Goal: Book appointment/travel/reservation

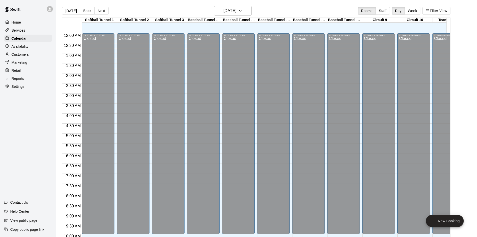
scroll to position [257, 0]
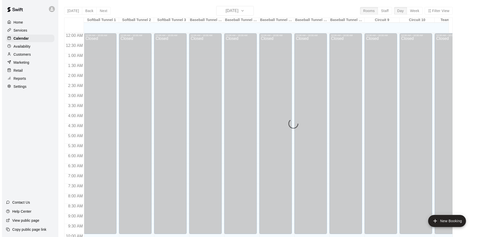
scroll to position [257, 0]
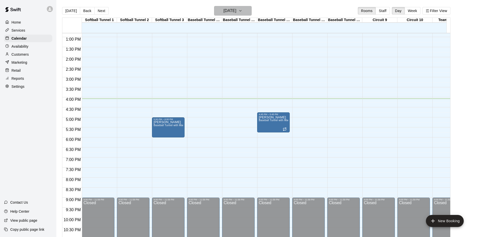
click at [224, 10] on h6 "[DATE]" at bounding box center [230, 10] width 13 height 7
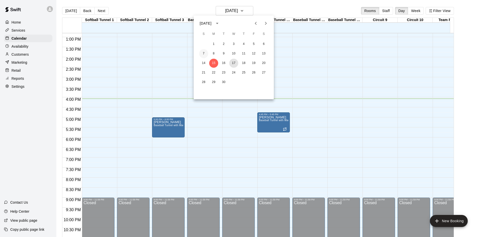
click at [235, 63] on button "17" at bounding box center [233, 63] width 9 height 9
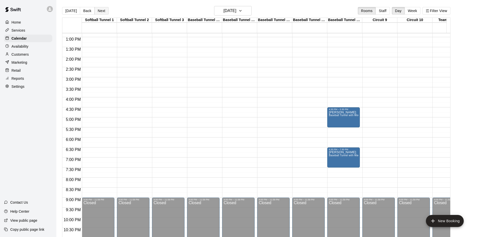
click at [99, 12] on button "Next" at bounding box center [101, 11] width 14 height 8
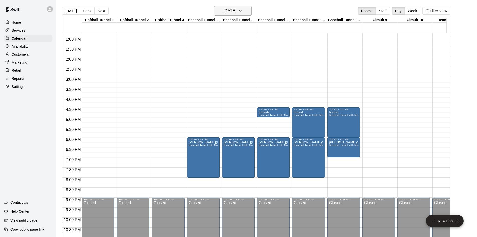
click at [231, 7] on button "Thursday Sep 18" at bounding box center [233, 11] width 38 height 10
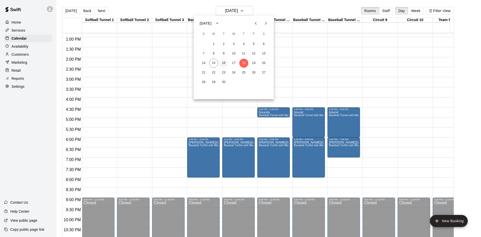
click at [221, 62] on button "16" at bounding box center [223, 63] width 9 height 9
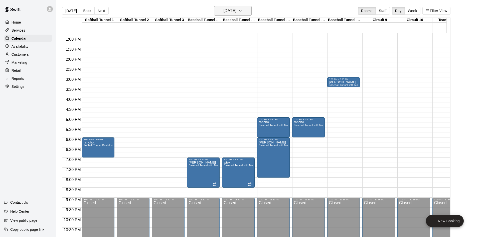
click at [224, 15] on div "Today Back Next Tuesday Sep 16 Rooms Staff Day Week Filter View" at bounding box center [256, 12] width 388 height 12
click at [225, 13] on h6 "Tuesday Sep 16" at bounding box center [230, 10] width 13 height 7
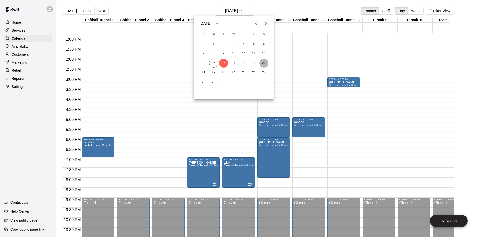
click at [263, 66] on button "20" at bounding box center [263, 63] width 9 height 9
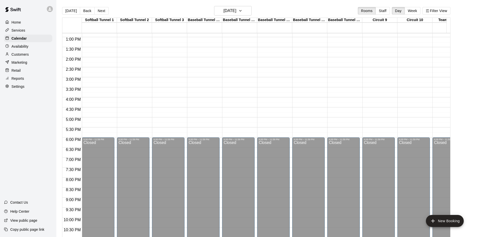
click at [233, 16] on div "Today Back Next Saturday Sep 20 Rooms Staff Day Week Filter View" at bounding box center [256, 12] width 388 height 12
click at [234, 15] on button "Saturday Sep 20" at bounding box center [233, 11] width 38 height 10
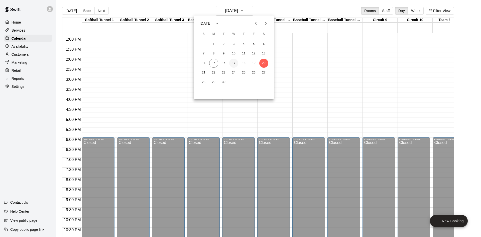
click at [232, 64] on button "17" at bounding box center [233, 63] width 9 height 9
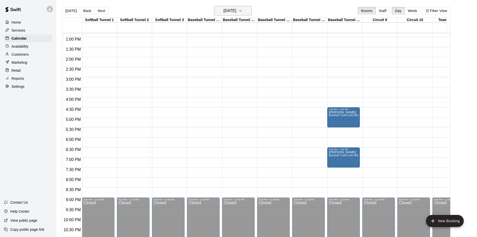
click at [236, 10] on h6 "Wednesday Sep 17" at bounding box center [230, 10] width 13 height 7
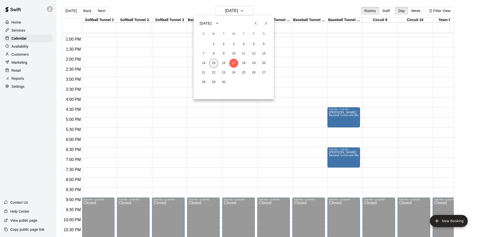
click at [214, 65] on button "15" at bounding box center [213, 63] width 9 height 9
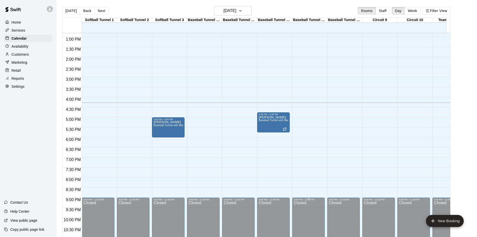
click at [206, 70] on div "12:00 AM – 10:00 AM Closed 9:00 PM – 11:59 PM Closed" at bounding box center [203, 17] width 33 height 481
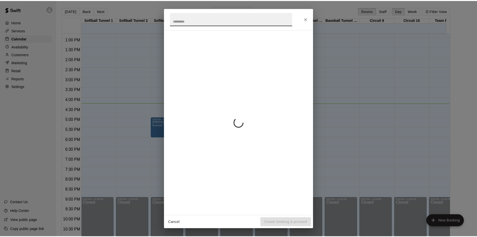
scroll to position [276, 0]
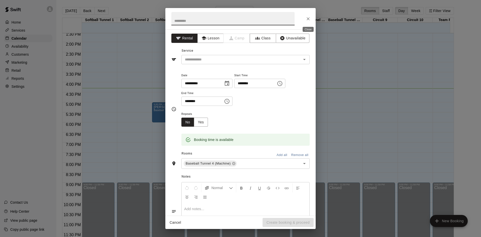
drag, startPoint x: 307, startPoint y: 18, endPoint x: 298, endPoint y: 18, distance: 8.8
click at [307, 18] on icon "Close" at bounding box center [308, 18] width 5 height 5
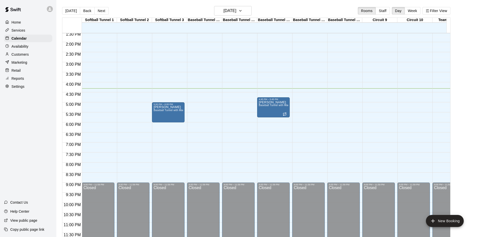
scroll to position [226, 0]
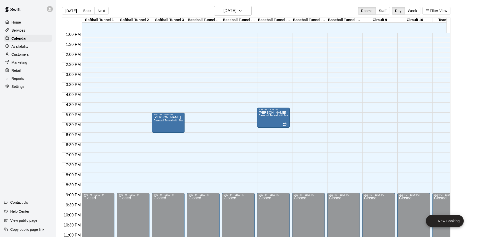
scroll to position [226, 0]
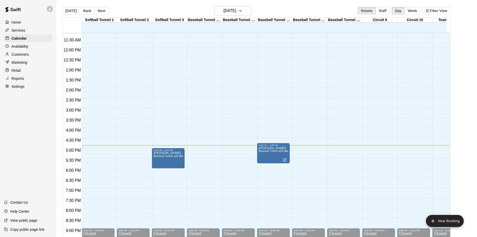
click at [292, 127] on div "12:00 AM – 10:00 AM Closed 9:00 PM – 11:59 PM Closed" at bounding box center [308, 47] width 33 height 481
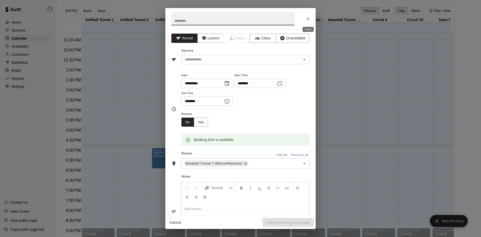
click at [310, 19] on icon "Close" at bounding box center [308, 18] width 5 height 5
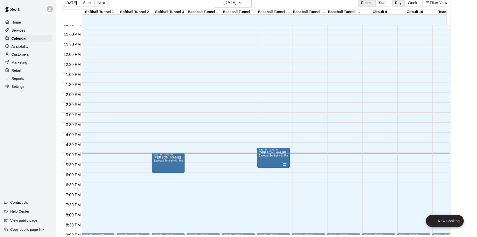
scroll to position [276, 0]
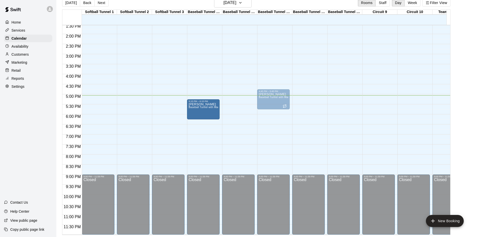
drag, startPoint x: 166, startPoint y: 95, endPoint x: 200, endPoint y: 101, distance: 35.2
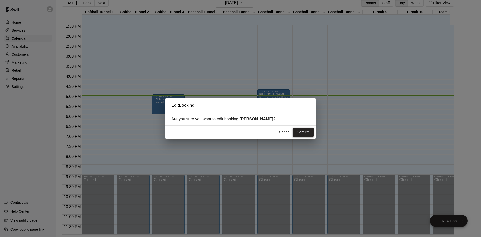
click at [311, 131] on button "Confirm" at bounding box center [303, 131] width 21 height 9
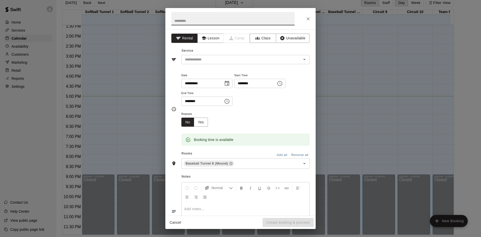
drag, startPoint x: 246, startPoint y: 85, endPoint x: 252, endPoint y: 93, distance: 9.6
click at [246, 85] on input "********" at bounding box center [253, 83] width 39 height 9
type input "********"
click at [189, 100] on input "********" at bounding box center [200, 100] width 39 height 9
type input "********"
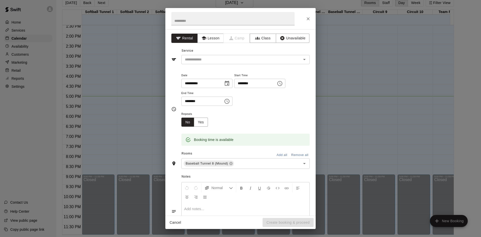
click at [260, 110] on div "**********" at bounding box center [245, 91] width 128 height 39
drag, startPoint x: 228, startPoint y: 66, endPoint x: 227, endPoint y: 60, distance: 6.3
click at [228, 65] on div "**********" at bounding box center [240, 122] width 150 height 186
click at [227, 58] on input "text" at bounding box center [238, 59] width 110 height 6
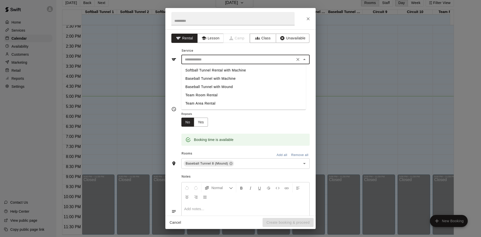
click at [196, 77] on li "Baseball Tunnel with Machine" at bounding box center [243, 78] width 124 height 8
type input "**********"
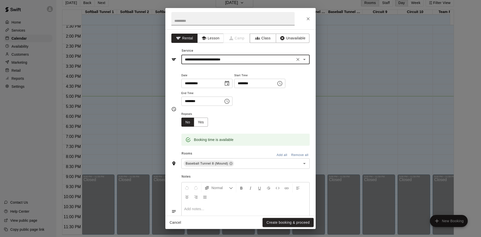
click at [189, 14] on input "text" at bounding box center [232, 18] width 123 height 13
type input "****"
click at [279, 225] on button "Create booking & proceed" at bounding box center [287, 222] width 51 height 9
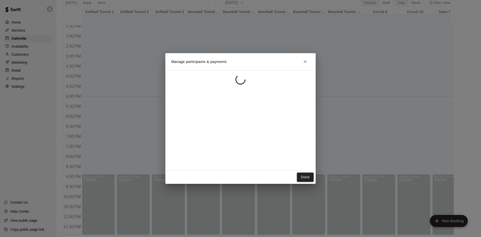
click at [301, 174] on button "Done" at bounding box center [305, 176] width 17 height 9
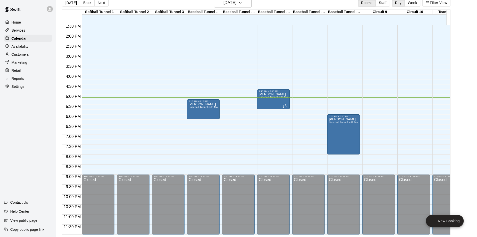
drag, startPoint x: 455, startPoint y: 169, endPoint x: 453, endPoint y: 163, distance: 6.2
click at [453, 163] on div "Today Back Next Monday Sep 15 Rooms Staff Day Week Filter View Softball Tunnel …" at bounding box center [256, 116] width 396 height 237
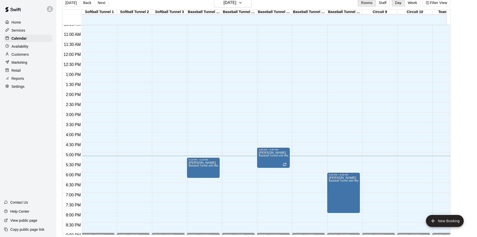
scroll to position [226, 0]
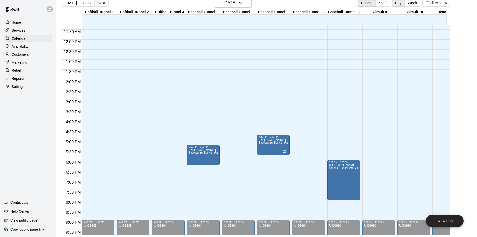
click at [460, 131] on main "Today Back Next Monday Sep 15 Rooms Staff Day Week Filter View Softball Tunnel …" at bounding box center [266, 116] width 417 height 237
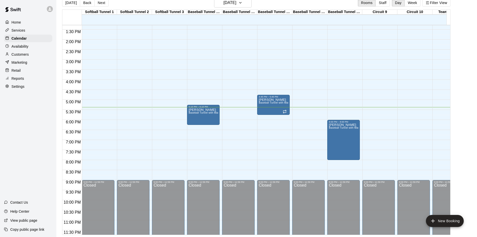
scroll to position [276, 0]
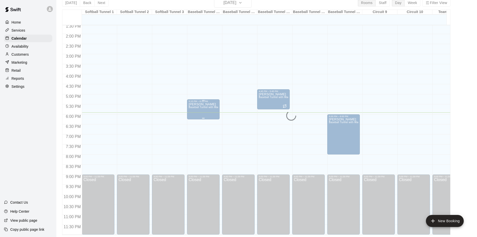
click at [194, 104] on p "weddle" at bounding box center [204, 104] width 30 height 0
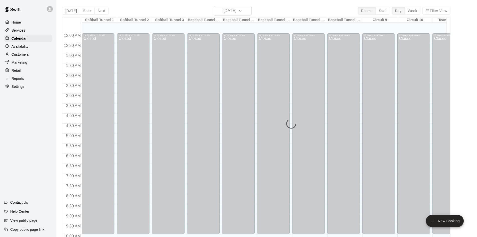
scroll to position [257, 0]
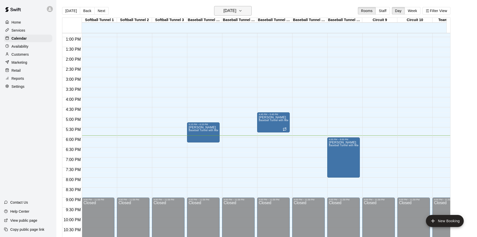
click at [226, 8] on h6 "[DATE]" at bounding box center [230, 10] width 13 height 7
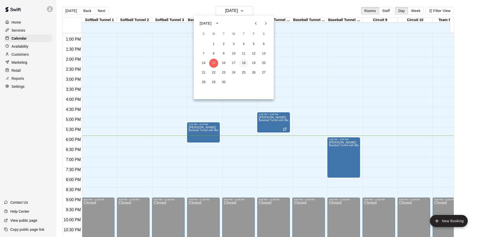
click at [242, 63] on button "18" at bounding box center [243, 63] width 9 height 9
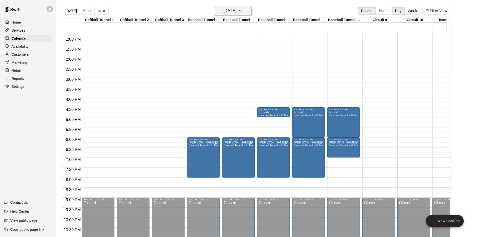
click at [232, 13] on h6 "Thursday Sep 18" at bounding box center [230, 10] width 13 height 7
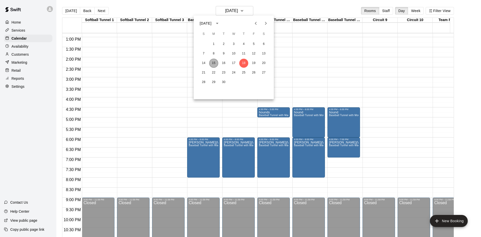
click at [212, 63] on button "15" at bounding box center [213, 63] width 9 height 9
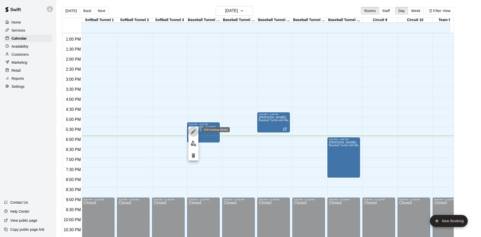
click at [193, 134] on icon "edit" at bounding box center [193, 131] width 6 height 6
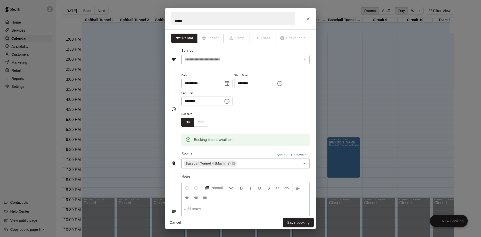
click at [252, 85] on input "********" at bounding box center [253, 83] width 39 height 9
type input "********"
click at [192, 102] on input "********" at bounding box center [200, 100] width 39 height 9
type input "********"
click at [230, 83] on icon "Choose date, selected date is Sep 15, 2025" at bounding box center [227, 83] width 6 height 6
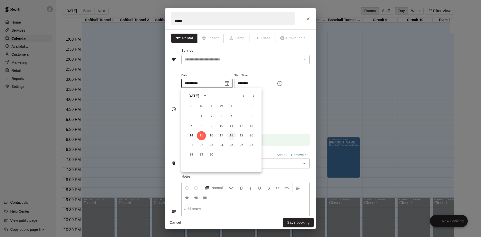
click at [233, 134] on button "18" at bounding box center [231, 135] width 9 height 9
type input "**********"
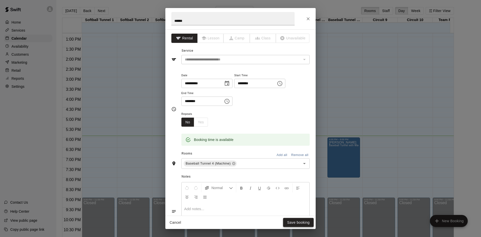
click at [293, 222] on button "Save booking" at bounding box center [298, 222] width 31 height 9
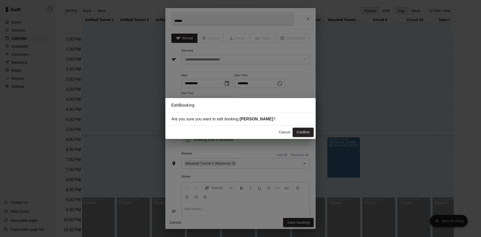
click at [302, 127] on div "Cancel Confirm" at bounding box center [240, 131] width 150 height 13
click at [302, 129] on button "Confirm" at bounding box center [303, 131] width 21 height 9
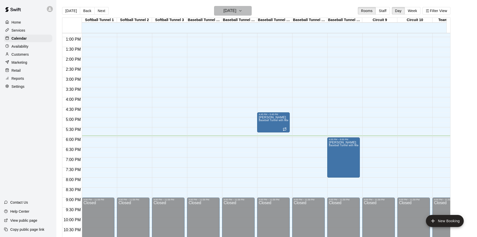
click at [236, 12] on h6 "[DATE]" at bounding box center [230, 10] width 13 height 7
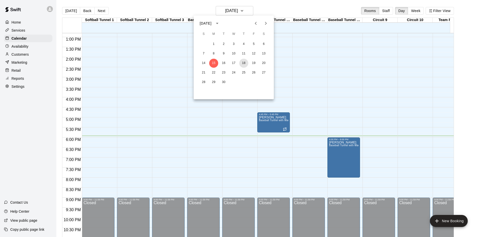
click at [245, 62] on button "18" at bounding box center [243, 63] width 9 height 9
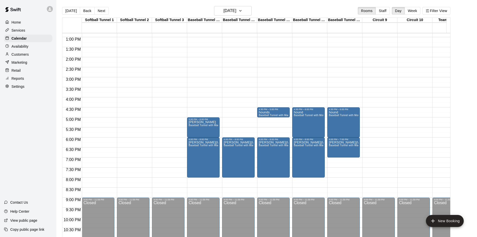
click at [65, 6] on main "Today Back Next Thursday Sep 18 Rooms Staff Day Week Filter View Softball Tunne…" at bounding box center [266, 122] width 421 height 245
drag, startPoint x: 66, startPoint y: 12, endPoint x: 67, endPoint y: 15, distance: 3.4
click at [66, 13] on button "[DATE]" at bounding box center [71, 11] width 18 height 8
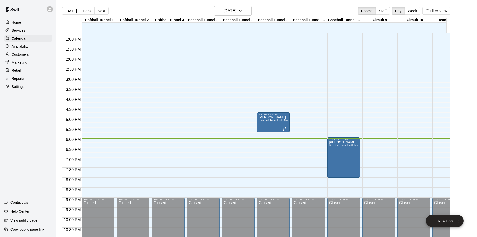
drag, startPoint x: 7, startPoint y: 162, endPoint x: 0, endPoint y: 150, distance: 13.5
click at [1, 152] on div "Home Services Calendar Availability Customers Marketing Retail Reports Settings…" at bounding box center [28, 118] width 56 height 237
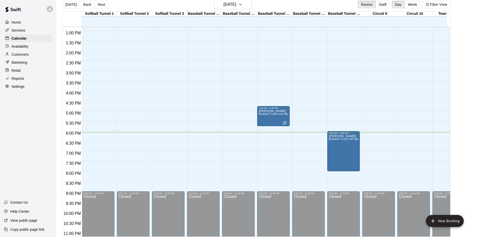
scroll to position [8, 0]
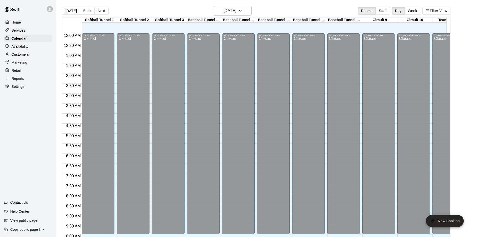
scroll to position [257, 0]
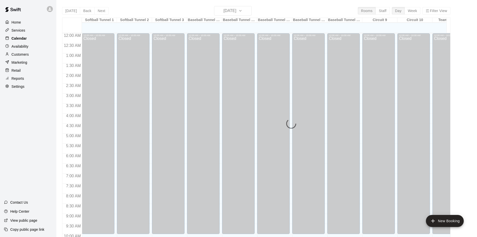
scroll to position [257, 0]
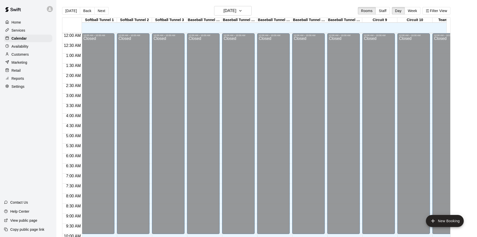
scroll to position [257, 0]
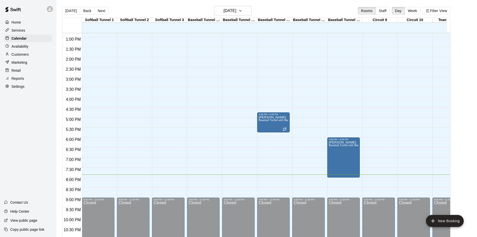
drag, startPoint x: 171, startPoint y: 90, endPoint x: 177, endPoint y: 94, distance: 7.3
click at [176, 94] on div "12:00 AM – 10:00 AM Closed 9:00 PM – 11:59 PM Closed" at bounding box center [168, 17] width 33 height 481
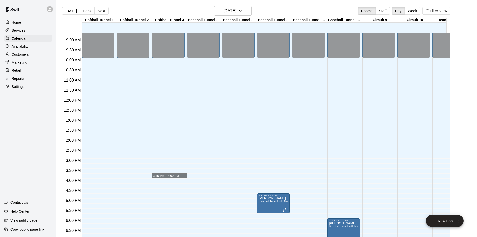
click at [36, 155] on div "Home Services Calendar Availability Customers Marketing Retail Reports Settings…" at bounding box center [28, 118] width 56 height 237
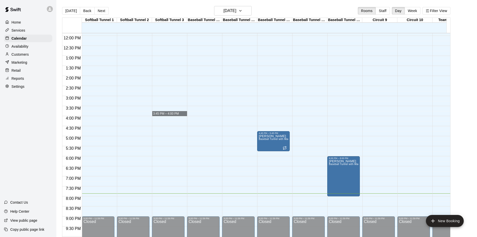
scroll to position [223, 0]
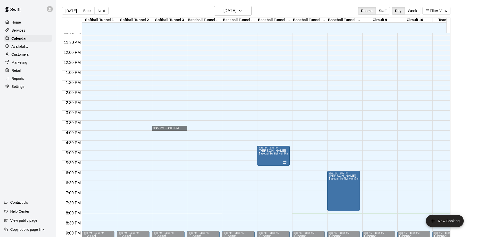
click at [42, 170] on div "Home Services Calendar Availability Customers Marketing Retail Reports Settings…" at bounding box center [28, 118] width 56 height 237
click at [41, 169] on div "Home Services Calendar Availability Customers Marketing Retail Reports Settings…" at bounding box center [28, 118] width 56 height 237
click at [39, 170] on div "Home Services Calendar Availability Customers Marketing Retail Reports Settings…" at bounding box center [28, 118] width 56 height 237
click at [39, 171] on div "Home Services Calendar Availability Customers Marketing Retail Reports Settings…" at bounding box center [28, 118] width 56 height 237
click at [37, 171] on div "Home Services Calendar Availability Customers Marketing Retail Reports Settings…" at bounding box center [28, 118] width 56 height 237
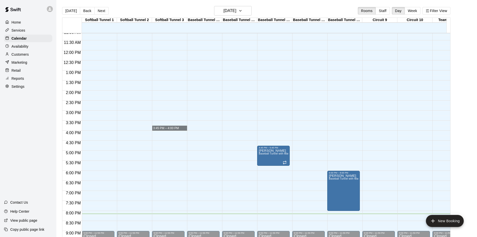
drag, startPoint x: 33, startPoint y: 171, endPoint x: 27, endPoint y: 161, distance: 11.0
click at [33, 169] on div "Home Services Calendar Availability Customers Marketing Retail Reports Settings…" at bounding box center [28, 118] width 56 height 237
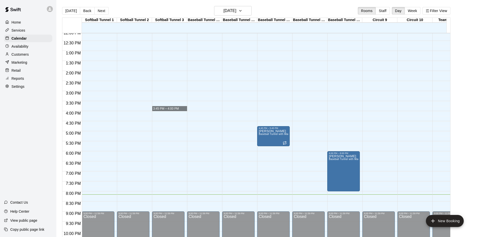
scroll to position [248, 0]
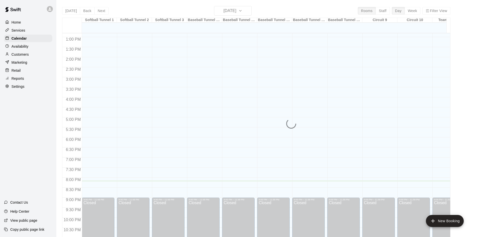
scroll to position [8, 0]
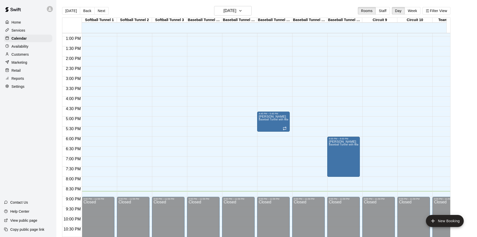
scroll to position [276, 0]
